Goal: Answer question/provide support: Share knowledge or assist other users

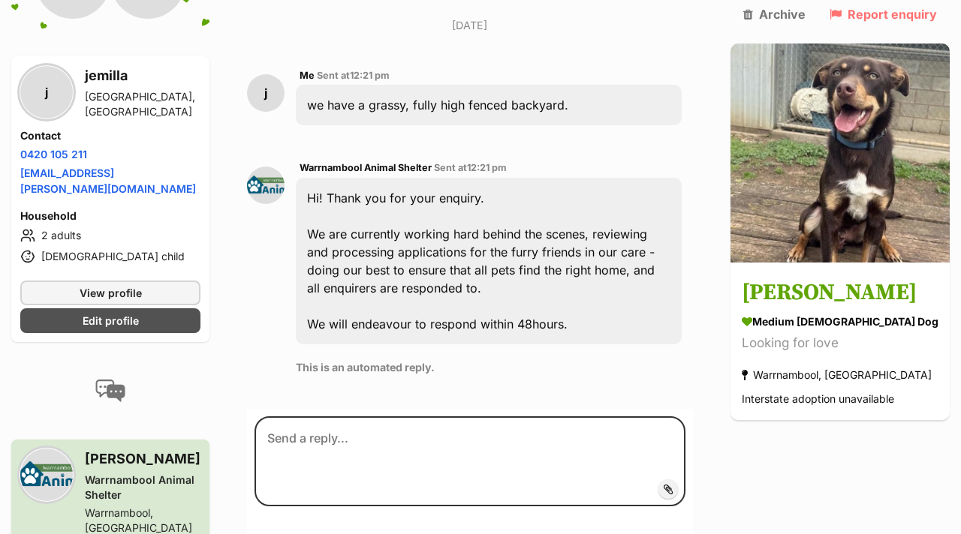
scroll to position [462, 0]
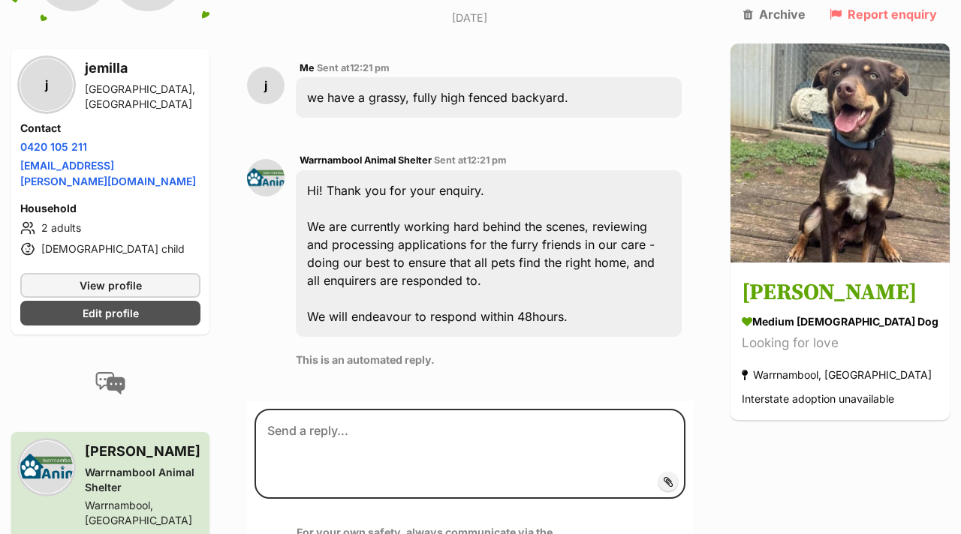
click at [312, 402] on form "Add attachment Submit For your own safety, always communicate via the PetRescue…" at bounding box center [470, 506] width 446 height 209
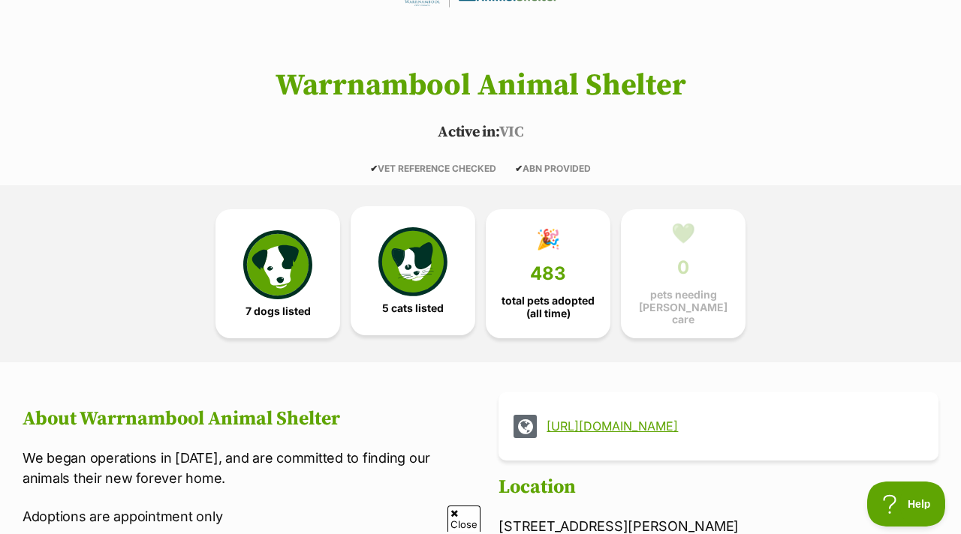
click at [405, 243] on img at bounding box center [412, 261] width 69 height 69
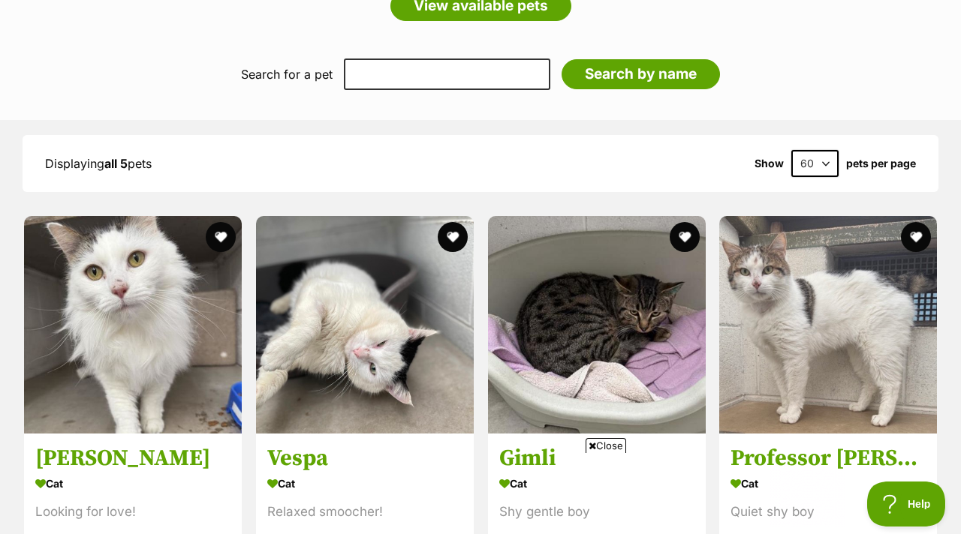
scroll to position [1476, 0]
